Goal: Information Seeking & Learning: Learn about a topic

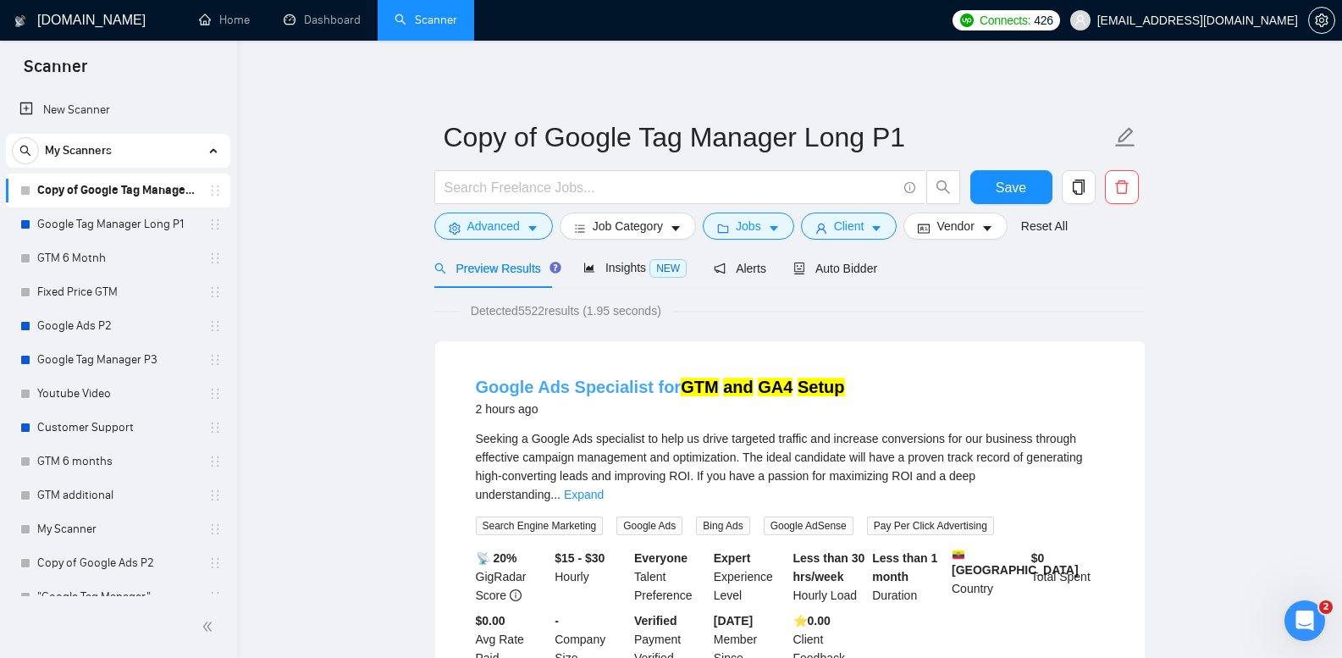
click at [670, 391] on link "Google Ads Specialist for GTM and GA4 Setup" at bounding box center [660, 386] width 369 height 19
click at [158, 231] on link "Google Tag Manager Long P1" at bounding box center [117, 224] width 161 height 34
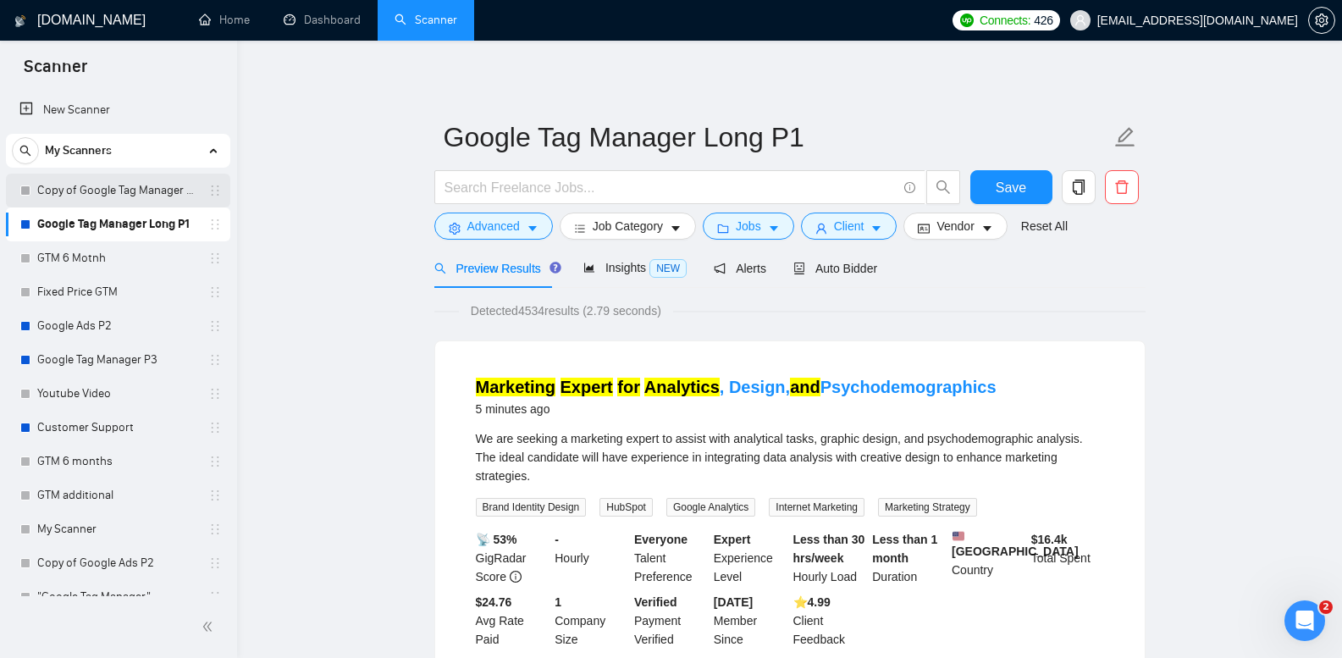
click at [144, 192] on link "Copy of Google Tag Manager Long P1" at bounding box center [117, 191] width 161 height 34
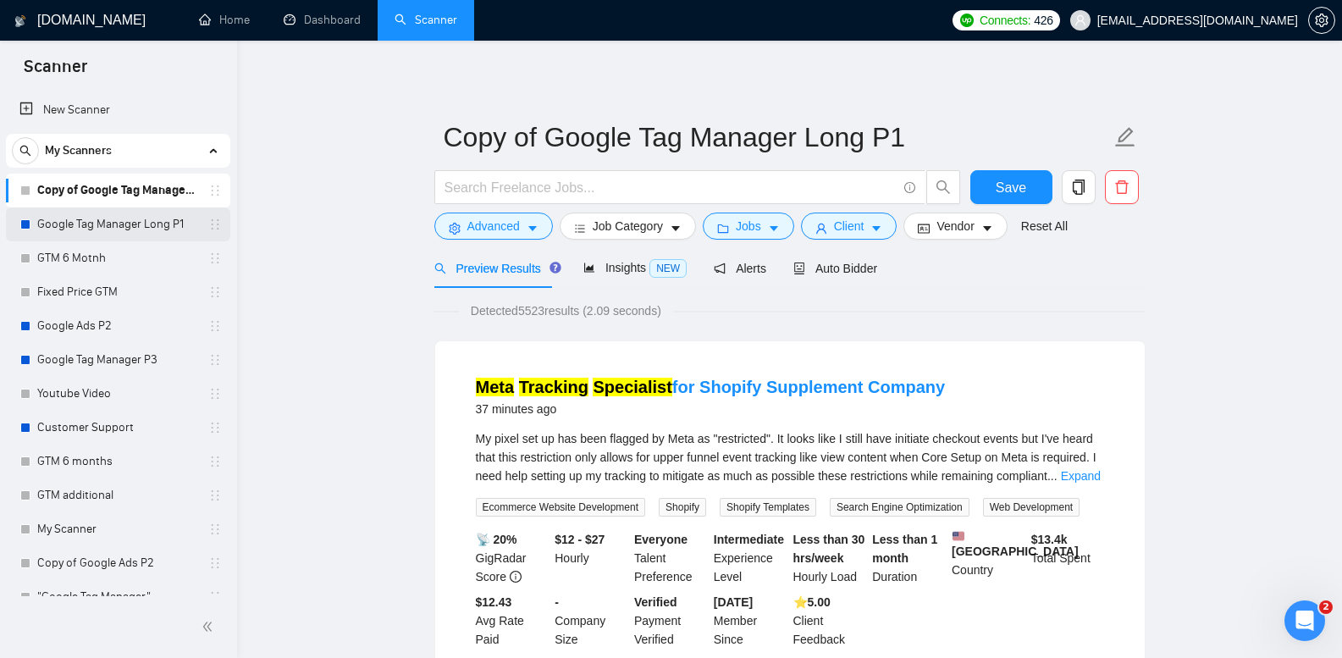
click at [124, 219] on link "Google Tag Manager Long P1" at bounding box center [117, 224] width 161 height 34
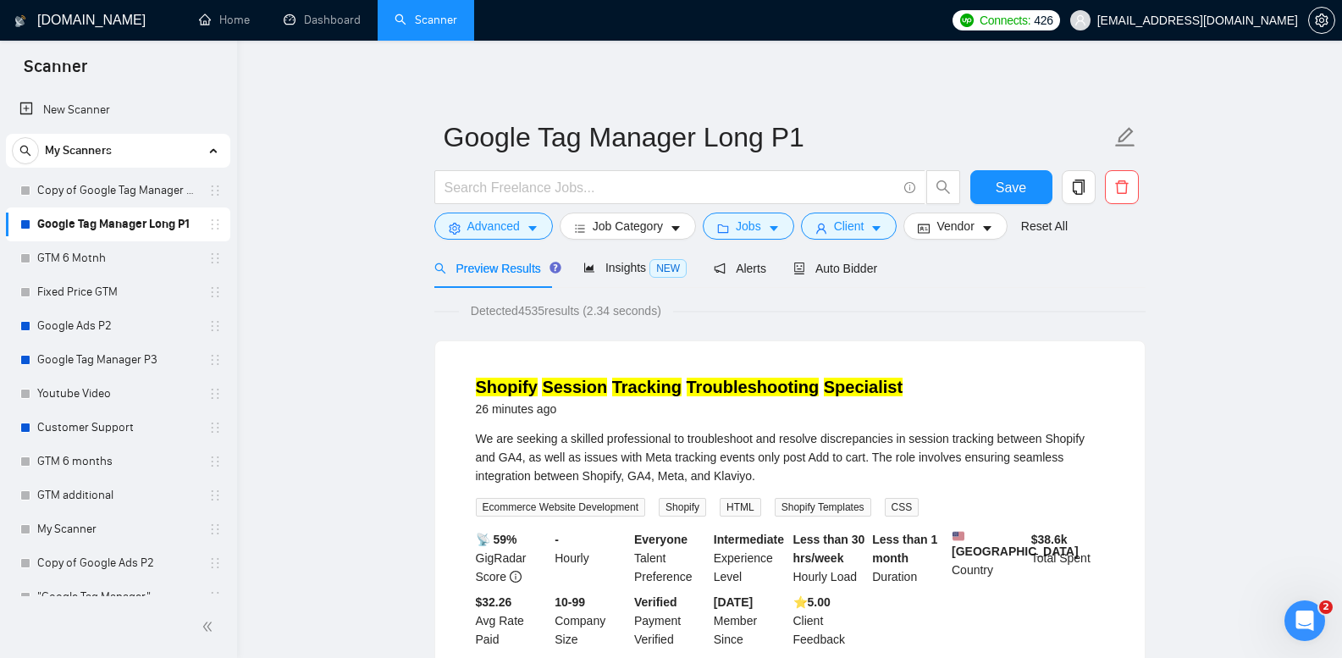
click at [707, 23] on ul "Home Dashboard Scanner" at bounding box center [560, 20] width 768 height 41
